Goal: Information Seeking & Learning: Learn about a topic

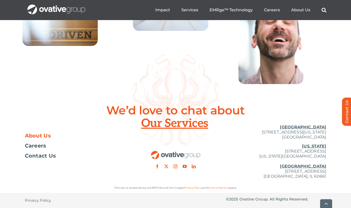
scroll to position [1844, 0]
click at [37, 137] on span "About Us" at bounding box center [38, 135] width 26 height 5
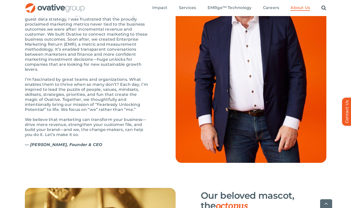
scroll to position [587, 0]
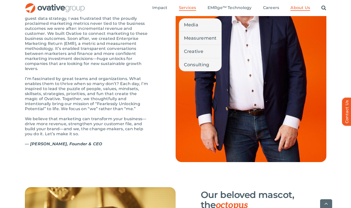
click at [191, 8] on span "Services" at bounding box center [187, 7] width 17 height 5
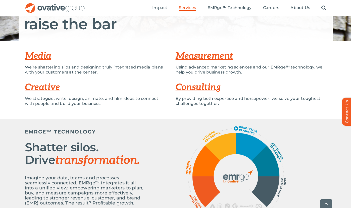
scroll to position [100, 0]
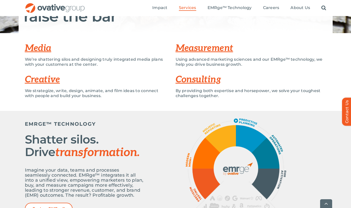
click at [40, 83] on link "Creative" at bounding box center [42, 79] width 35 height 11
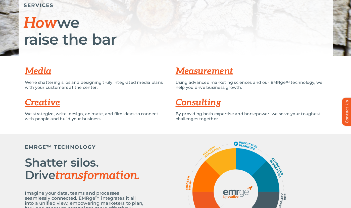
scroll to position [0, 0]
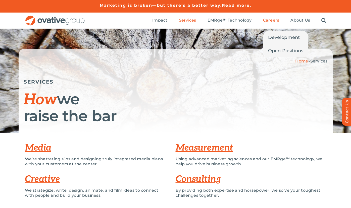
click at [275, 19] on span "Careers" at bounding box center [271, 20] width 16 height 5
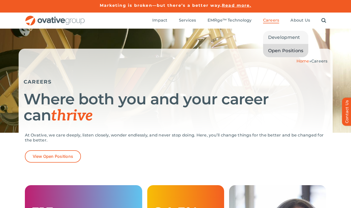
click at [273, 51] on span "Open Positions" at bounding box center [285, 50] width 35 height 7
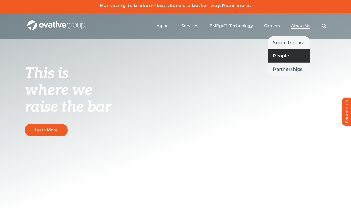
click at [278, 54] on span "People" at bounding box center [281, 55] width 16 height 7
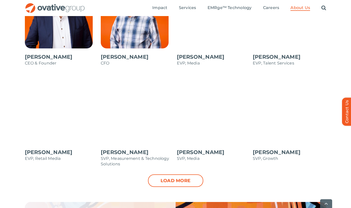
scroll to position [483, 0]
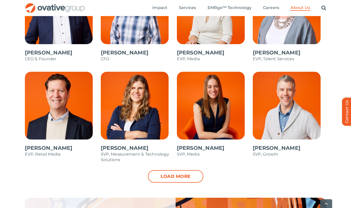
click at [203, 113] on span at bounding box center [214, 117] width 74 height 90
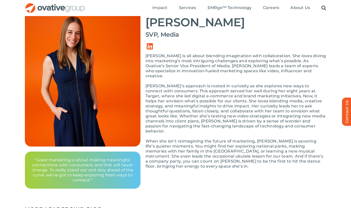
scroll to position [45, 0]
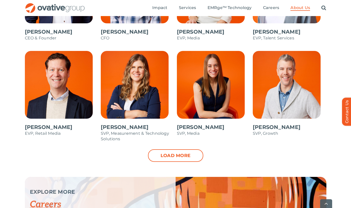
scroll to position [505, 0]
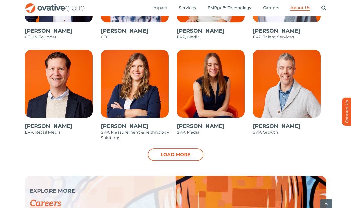
click at [117, 85] on span at bounding box center [138, 98] width 74 height 96
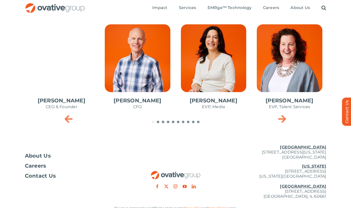
scroll to position [234, 0]
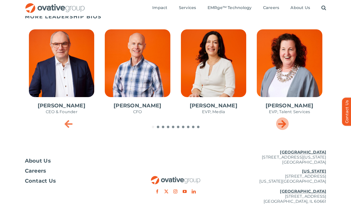
click at [287, 125] on div "Next slide" at bounding box center [282, 123] width 13 height 13
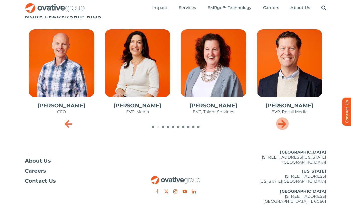
click at [287, 125] on div "Next slide" at bounding box center [282, 123] width 13 height 13
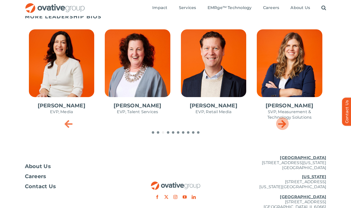
click at [287, 125] on div "Next slide" at bounding box center [282, 123] width 13 height 13
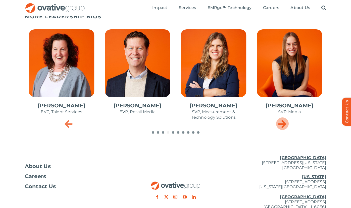
click at [287, 125] on div "Next slide" at bounding box center [282, 123] width 13 height 13
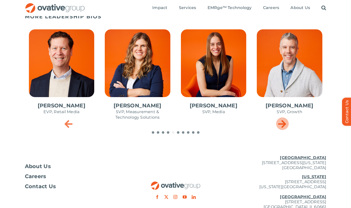
click at [287, 125] on div "Next slide" at bounding box center [282, 123] width 13 height 13
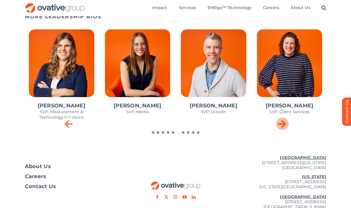
click at [287, 125] on div "Next slide" at bounding box center [282, 123] width 13 height 13
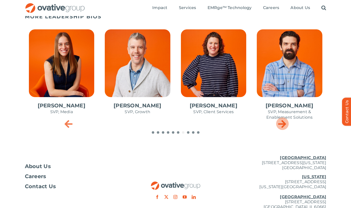
click at [287, 125] on div "Next slide" at bounding box center [282, 123] width 13 height 13
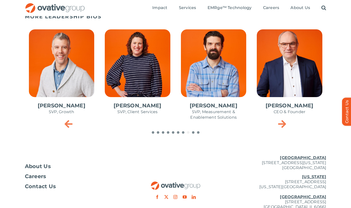
click at [157, 75] on span "9 / 10" at bounding box center [138, 74] width 74 height 98
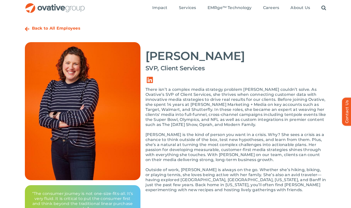
scroll to position [13, 0]
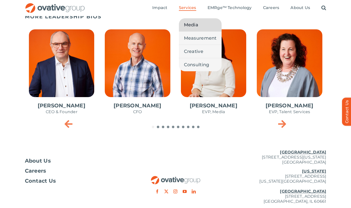
click at [189, 27] on span "Media" at bounding box center [191, 24] width 14 height 7
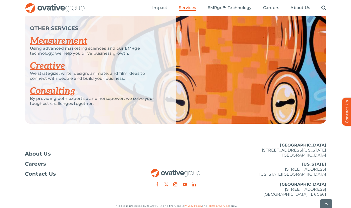
scroll to position [1115, 0]
